Goal: Information Seeking & Learning: Find specific page/section

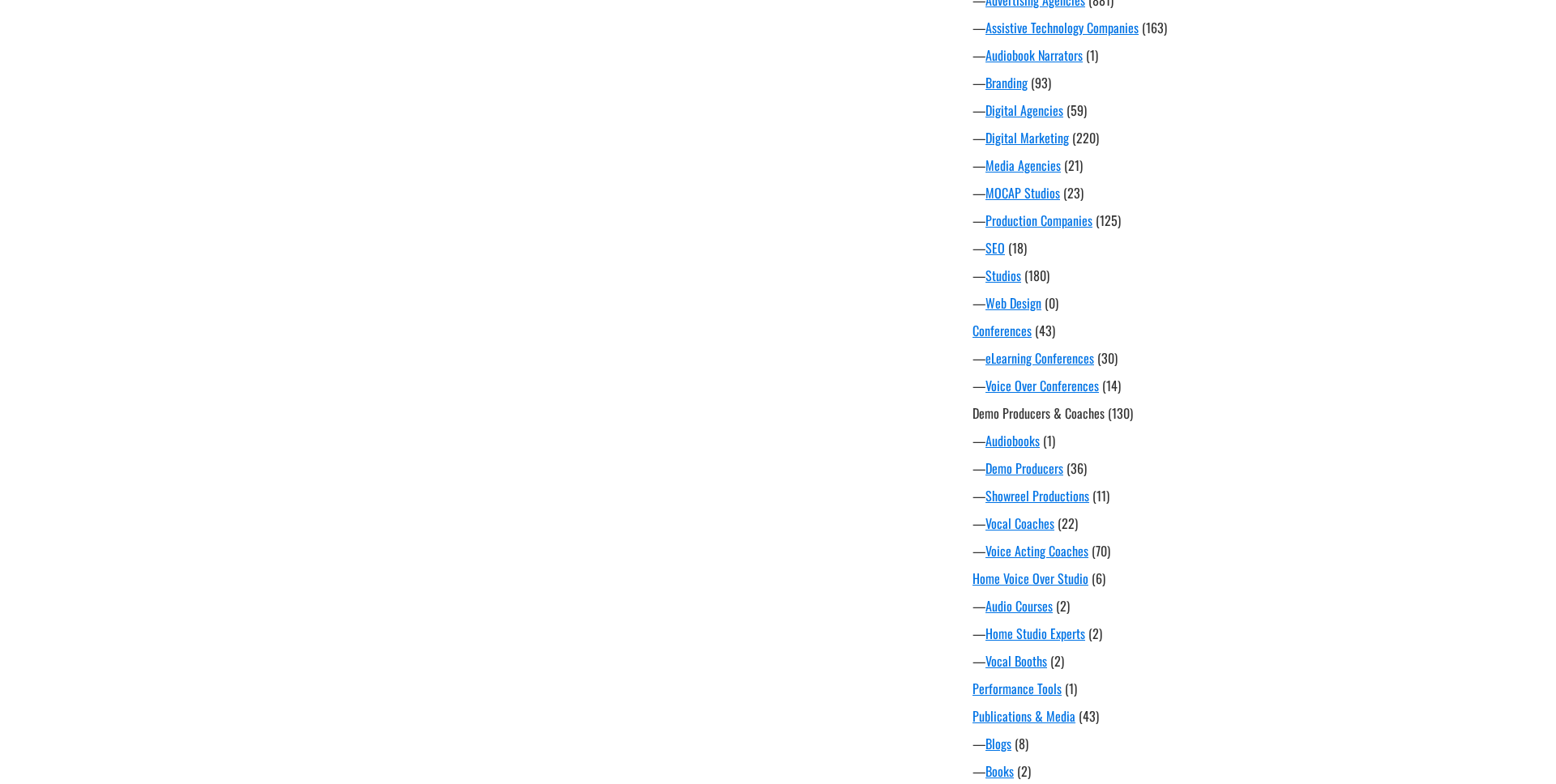
scroll to position [601, 0]
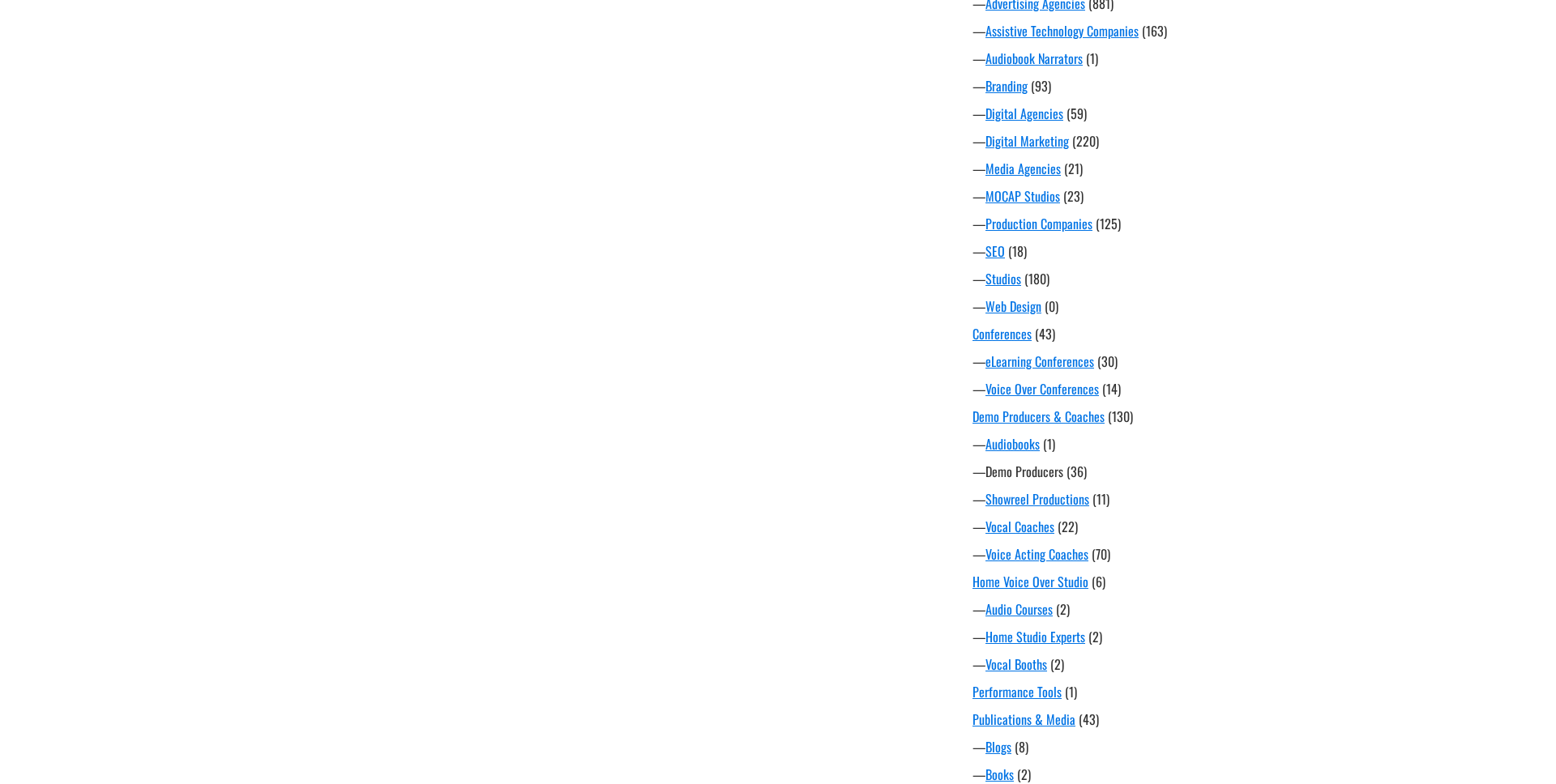
click at [1042, 469] on link "Demo Producers" at bounding box center [1024, 471] width 78 height 20
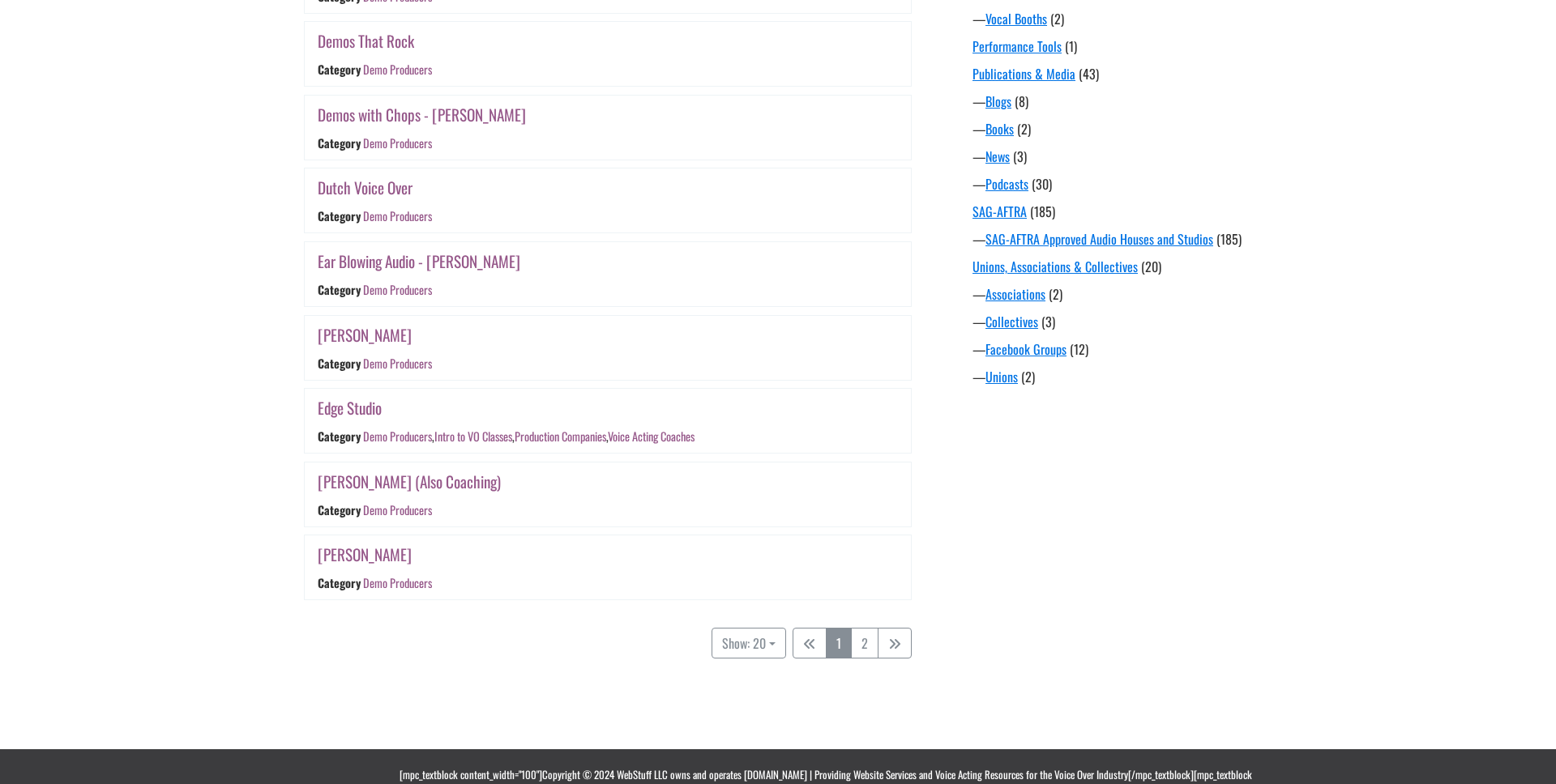
scroll to position [1253, 0]
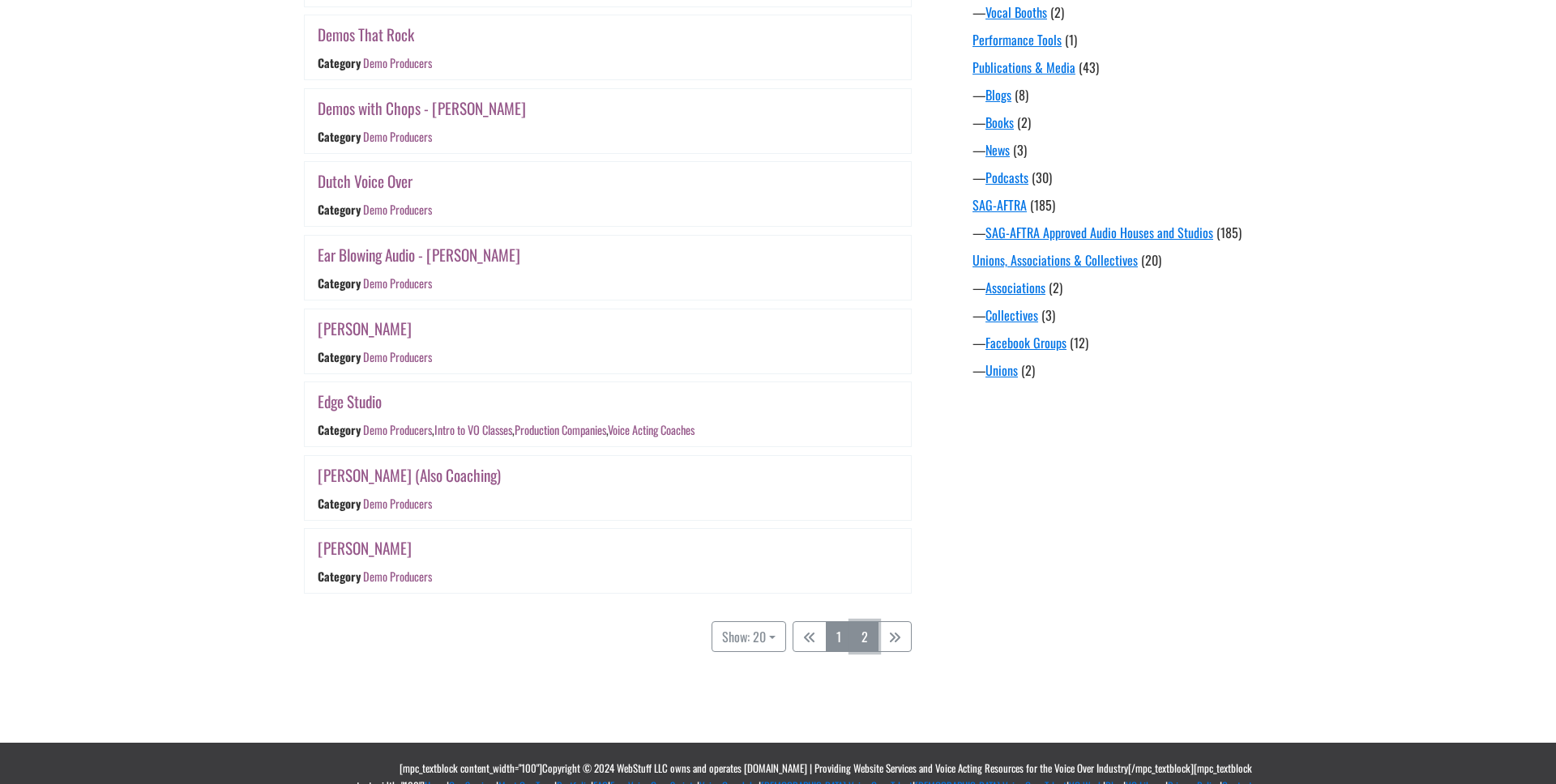
click at [854, 651] on link "2" at bounding box center [864, 637] width 27 height 31
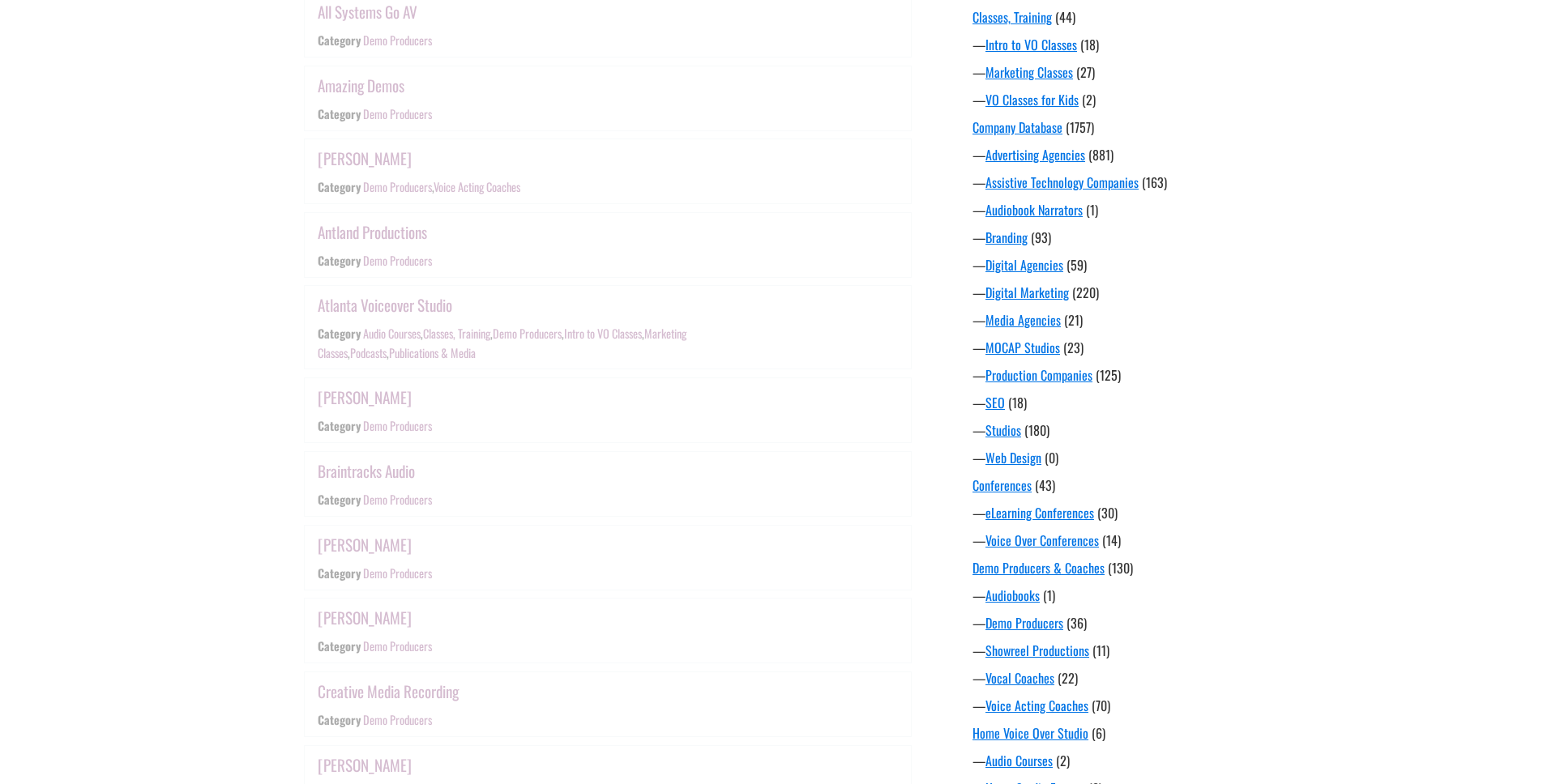
scroll to position [318, 0]
